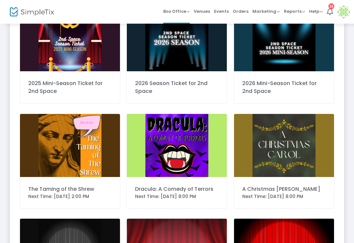
scroll to position [73, 0]
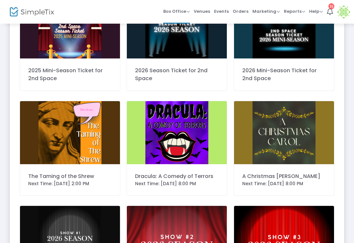
click at [245, 10] on span "Orders" at bounding box center [241, 11] width 16 height 17
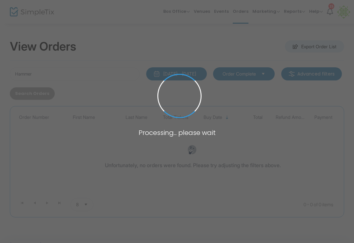
scroll to position [17, 0]
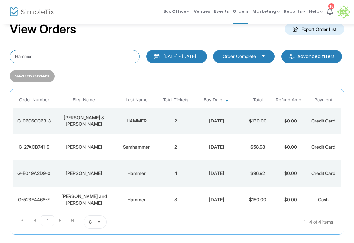
click at [66, 60] on input "Hammer" at bounding box center [75, 56] width 130 height 13
type input "H"
type input "B"
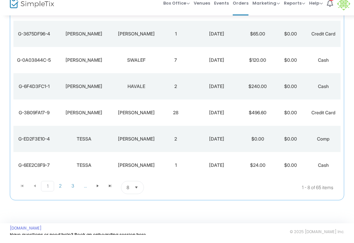
scroll to position [157, 0]
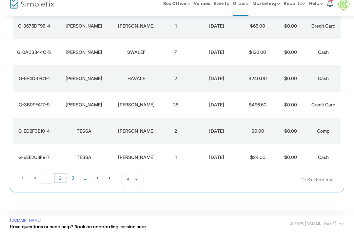
click at [61, 181] on span "2" at bounding box center [60, 186] width 12 height 10
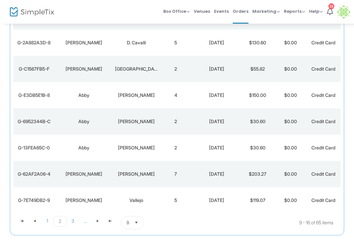
scroll to position [124, 0]
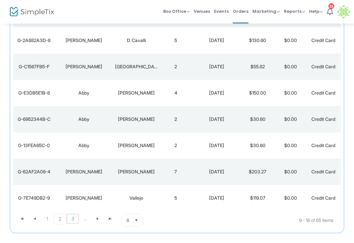
click at [74, 219] on span "3" at bounding box center [73, 219] width 12 height 10
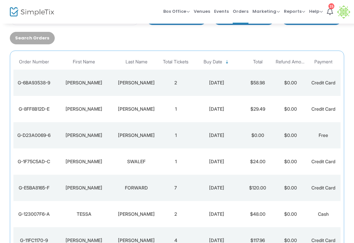
scroll to position [0, 0]
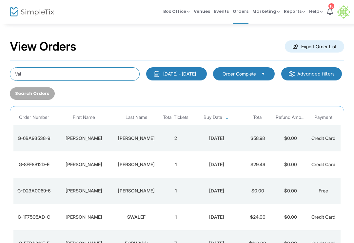
click at [118, 73] on input "Val" at bounding box center [75, 73] width 130 height 13
type input "V"
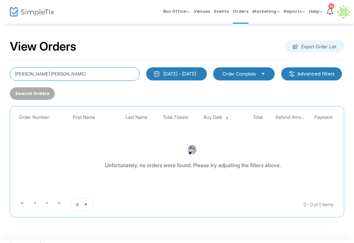
click at [80, 73] on input "[PERSON_NAME] [PERSON_NAME]" at bounding box center [75, 73] width 130 height 13
type input "J"
type input "Valorosi"
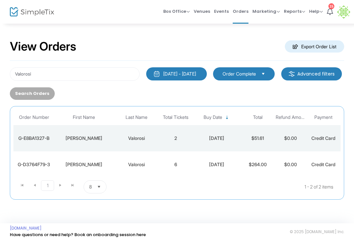
click at [209, 167] on div "[DATE]" at bounding box center [217, 164] width 46 height 7
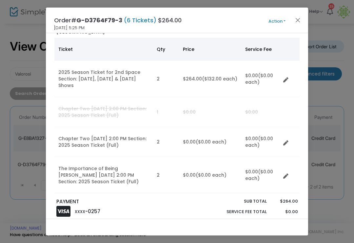
scroll to position [41, 0]
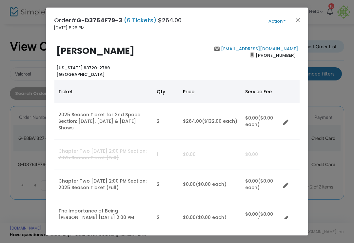
click at [281, 22] on button "Action" at bounding box center [276, 21] width 39 height 7
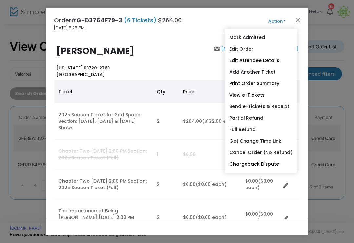
scroll to position [0, 0]
click at [261, 71] on link "Add Another Ticket" at bounding box center [261, 71] width 72 height 11
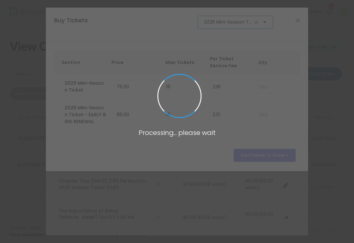
scroll to position [0, 40]
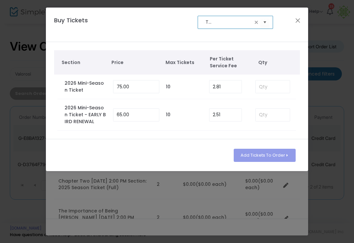
click at [257, 20] on span at bounding box center [256, 22] width 5 height 5
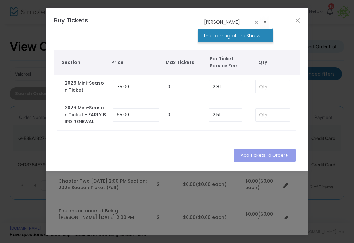
click at [249, 30] on li "The Taming of the Shrew" at bounding box center [235, 35] width 75 height 13
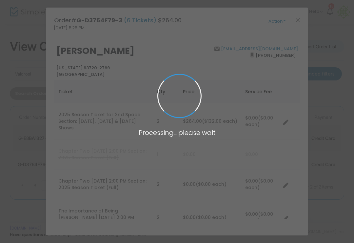
type input "The Taming of the Shrew"
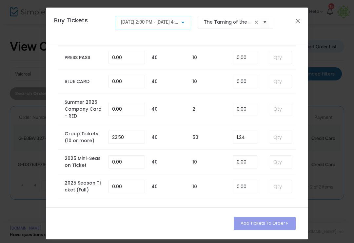
scroll to position [313, 0]
click at [279, 190] on input at bounding box center [281, 187] width 22 height 12
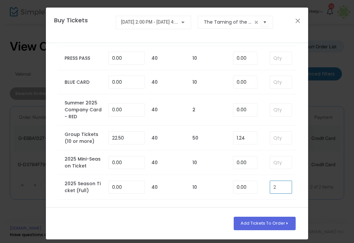
type input "2"
click at [273, 222] on button "Add Tickets To Order" at bounding box center [265, 222] width 62 height 13
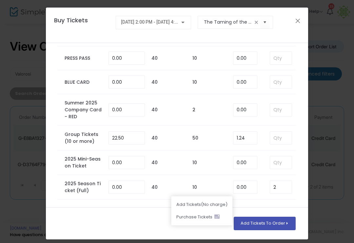
click at [213, 205] on li "Add Ticket s (No charge)" at bounding box center [201, 204] width 61 height 12
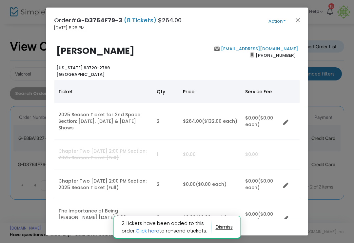
click at [299, 21] on button "Close" at bounding box center [298, 20] width 9 height 9
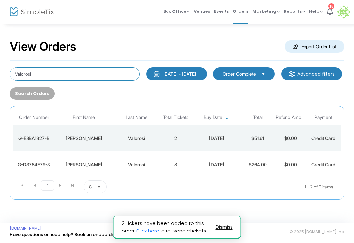
click at [95, 76] on input "Valorosi" at bounding box center [75, 73] width 130 height 13
type input "V"
type input "[PERSON_NAME]"
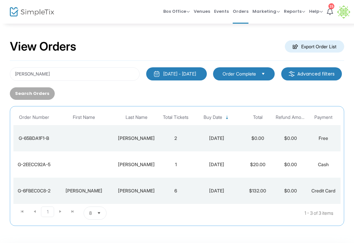
click at [259, 195] on td "$132.00" at bounding box center [257, 190] width 33 height 26
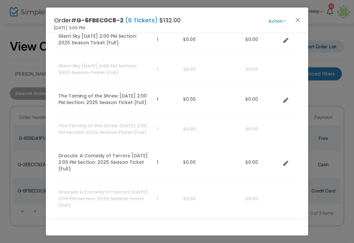
scroll to position [505, 0]
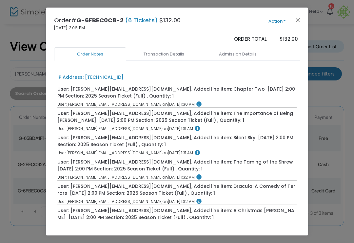
click at [245, 58] on link "Admission Details" at bounding box center [238, 54] width 72 height 14
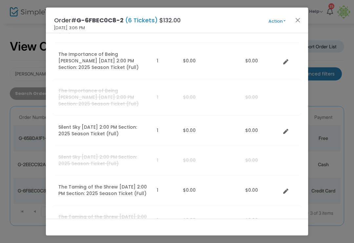
click at [282, 19] on button "Action" at bounding box center [276, 21] width 39 height 7
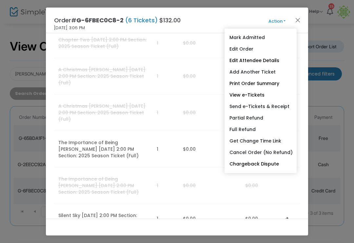
scroll to position [327, 0]
click at [267, 73] on link "Add Another Ticket" at bounding box center [261, 71] width 72 height 11
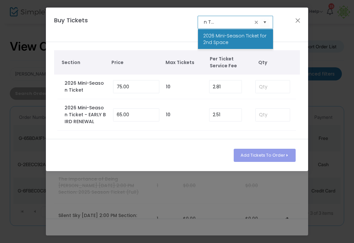
scroll to position [0, 0]
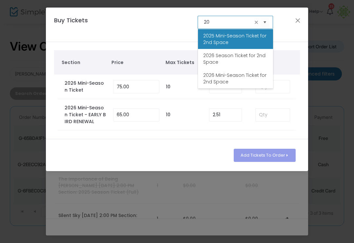
type input "2"
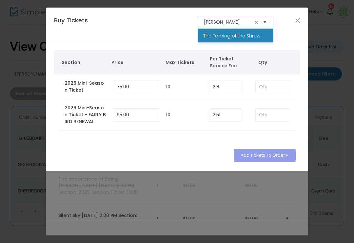
click at [244, 30] on li "The Taming of the Shrew" at bounding box center [235, 35] width 75 height 13
type input "The Taming of the Shrew"
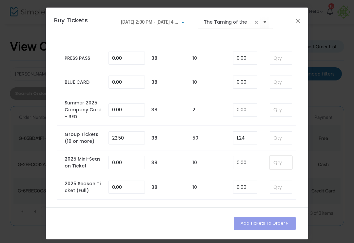
click at [283, 160] on input at bounding box center [281, 162] width 22 height 12
type input "1"
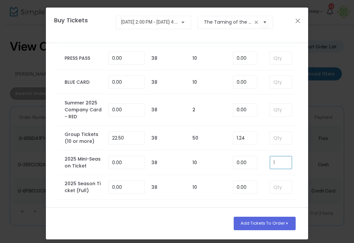
click at [283, 222] on button "Add Tickets To Order" at bounding box center [265, 222] width 62 height 13
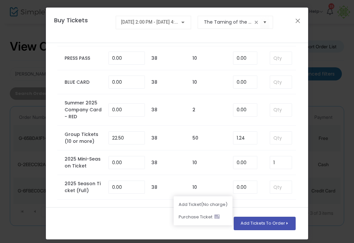
click at [222, 203] on li "Add Ticket (No charge)" at bounding box center [202, 204] width 59 height 12
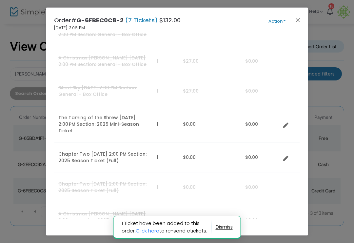
scroll to position [221, 0]
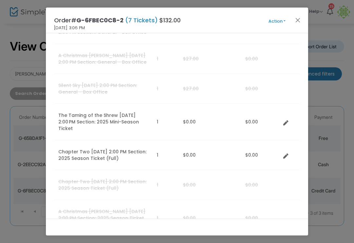
click at [301, 16] on button "Close" at bounding box center [298, 20] width 9 height 9
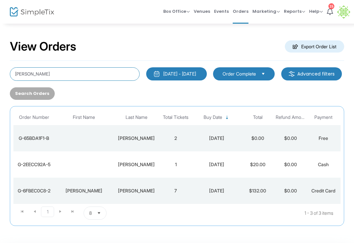
click at [88, 72] on input "[PERSON_NAME]" at bounding box center [75, 73] width 130 height 13
type input "J"
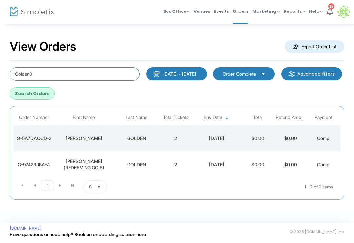
type input "Golden0"
click at [279, 134] on td "$0.00" at bounding box center [290, 138] width 33 height 26
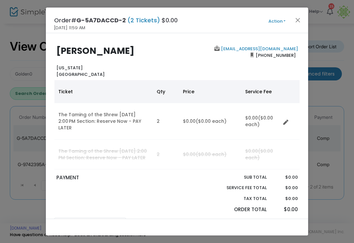
click at [277, 21] on button "Action" at bounding box center [276, 21] width 39 height 7
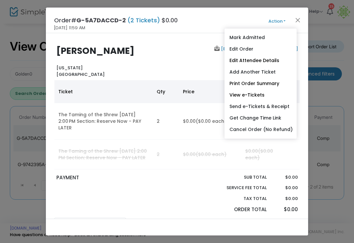
click at [265, 71] on link "Add Another Ticket" at bounding box center [261, 71] width 72 height 11
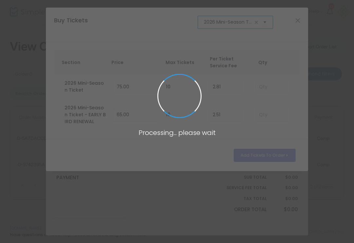
scroll to position [0, 40]
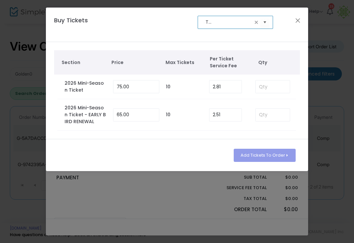
click at [257, 24] on span at bounding box center [256, 22] width 5 height 5
